Goal: Check status

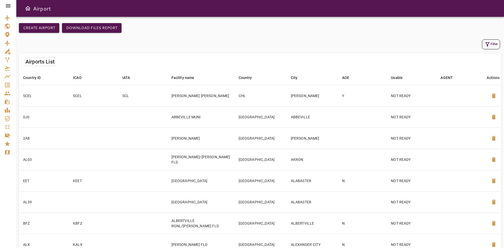
click at [7, 88] on icon "Service Orders" at bounding box center [7, 85] width 6 height 6
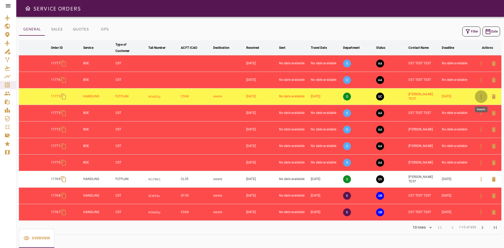
click at [480, 96] on icon "button" at bounding box center [481, 96] width 6 height 6
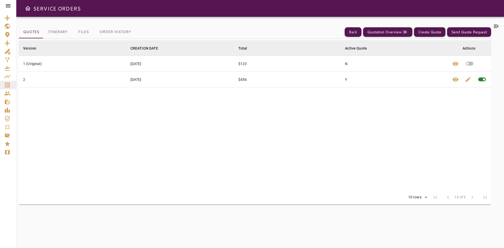
click at [63, 33] on div "Quotes Itinerary Files Order History Back Quotation Overview Create Quote Send …" at bounding box center [255, 132] width 472 height 219
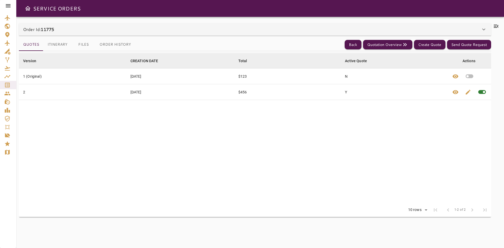
click at [58, 46] on button "Itinerary" at bounding box center [57, 44] width 28 height 13
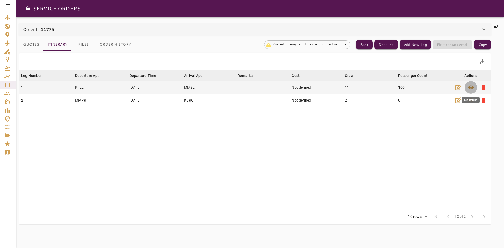
click at [471, 86] on span "visibility" at bounding box center [471, 87] width 6 height 6
